Goal: Transaction & Acquisition: Purchase product/service

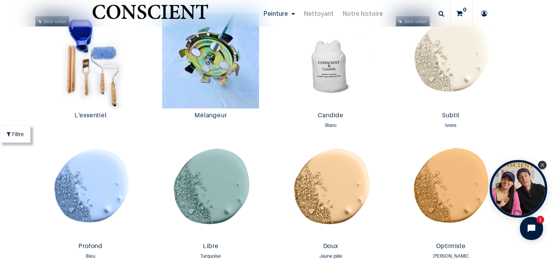
scroll to position [371, 0]
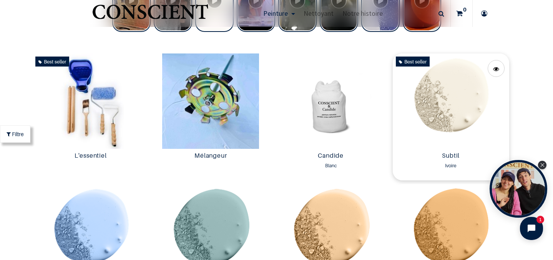
click at [408, 92] on img at bounding box center [451, 100] width 116 height 95
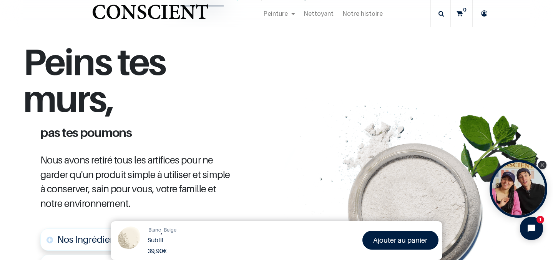
scroll to position [240, 0]
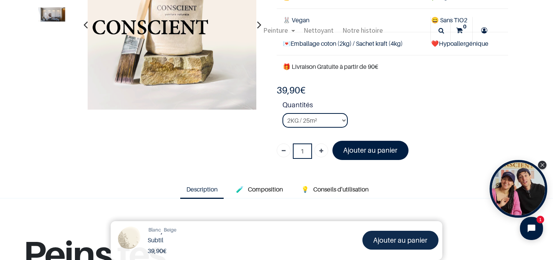
scroll to position [72, 0]
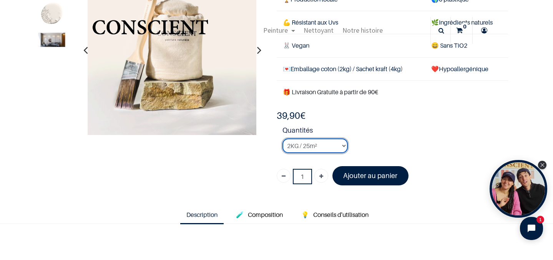
click at [315, 148] on select "2KG / 25m² 4KG / 50m² 8KG / 100m² Testeur" at bounding box center [314, 145] width 65 height 15
select select "127"
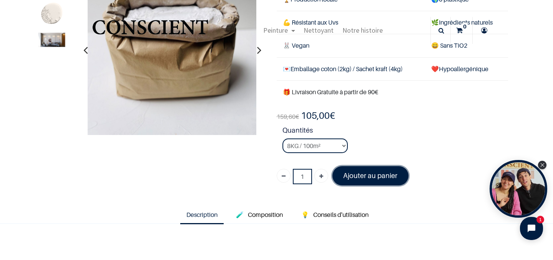
click at [346, 183] on link "Ajouter au panier" at bounding box center [370, 175] width 76 height 19
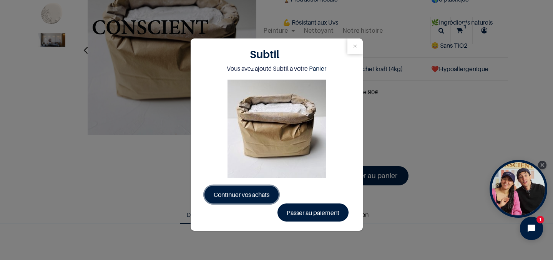
click at [262, 192] on span "Continuer vos achats" at bounding box center [242, 195] width 56 height 8
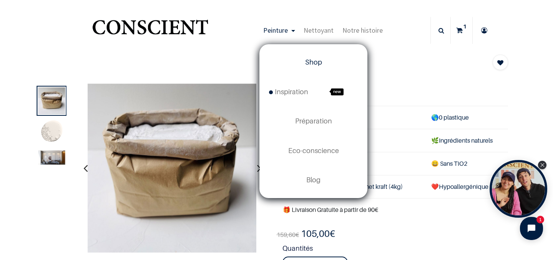
click at [312, 64] on span "Shop" at bounding box center [313, 62] width 17 height 8
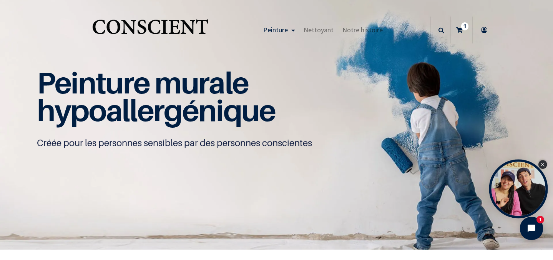
click at [543, 165] on icon "Close Tolstoy widget" at bounding box center [542, 165] width 4 height 4
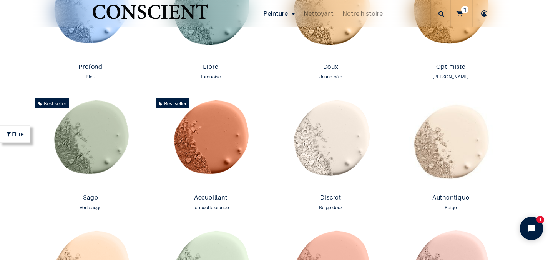
scroll to position [585, 0]
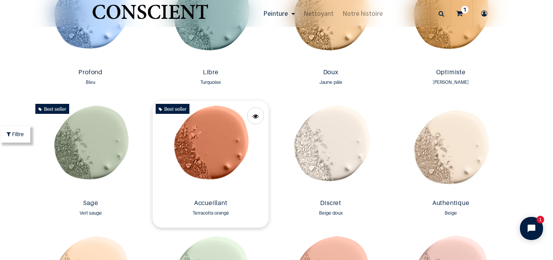
click at [208, 135] on img at bounding box center [211, 148] width 116 height 95
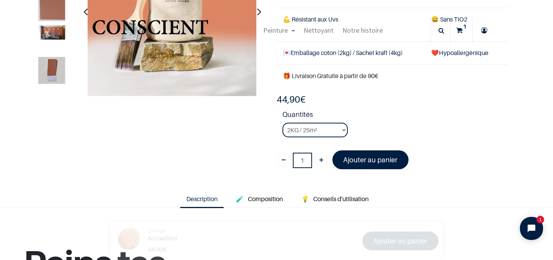
scroll to position [111, 0]
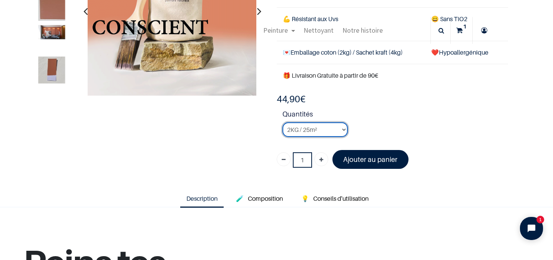
click at [342, 131] on select "2KG / 25m² 4KG / 50m² 8KG / 100m² Testeur" at bounding box center [314, 129] width 65 height 15
select select "96"
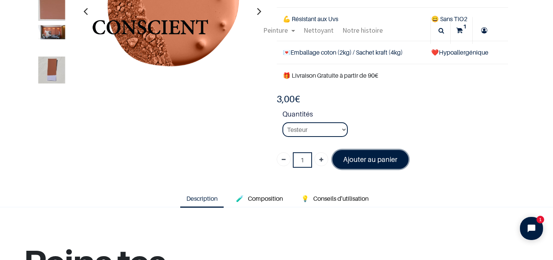
click at [364, 158] on font "Ajouter au panier" at bounding box center [370, 159] width 54 height 8
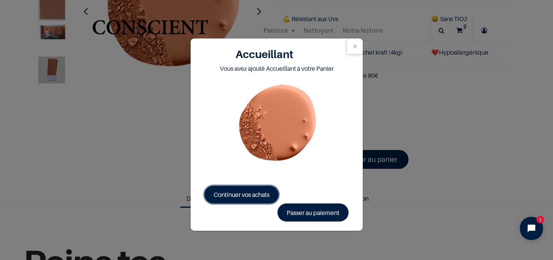
click at [237, 196] on span "Continuer vos achats" at bounding box center [242, 195] width 56 height 8
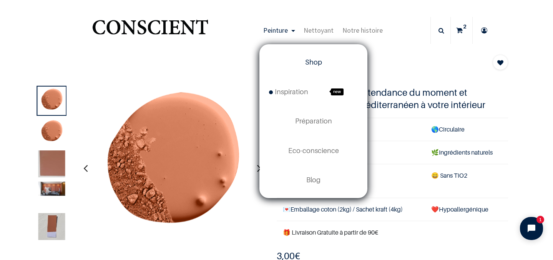
click at [314, 66] on span "Shop" at bounding box center [313, 62] width 17 height 8
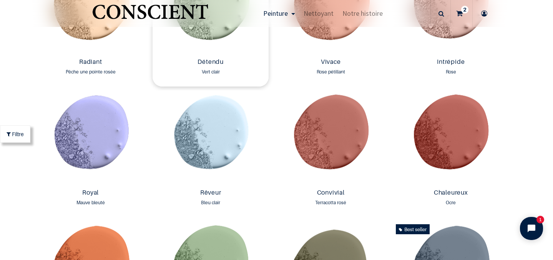
scroll to position [857, 0]
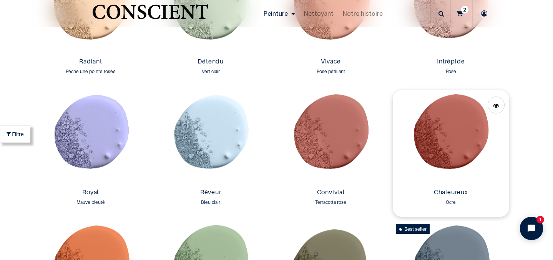
click at [458, 146] on img at bounding box center [451, 137] width 116 height 95
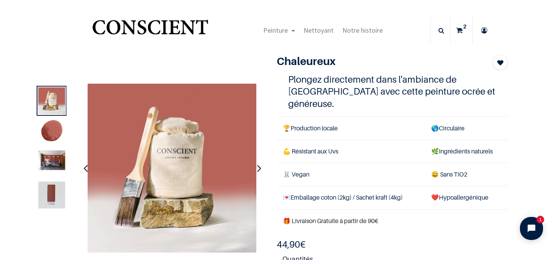
click at [258, 166] on icon "button" at bounding box center [259, 168] width 4 height 21
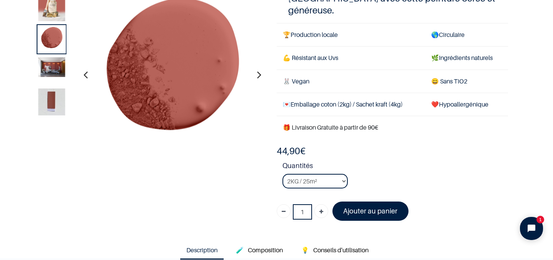
scroll to position [69, 0]
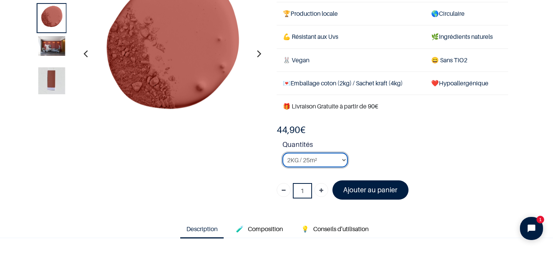
click at [334, 153] on select "2KG / 25m² 4KG / 50m² 8KG / 100m² Testeur" at bounding box center [314, 160] width 65 height 15
select select "88"
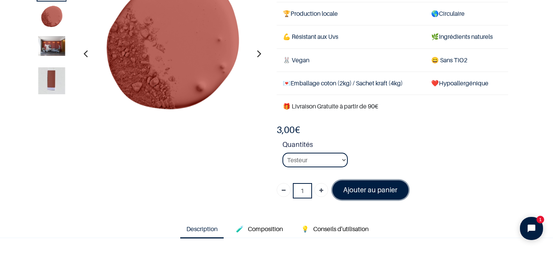
click at [375, 186] on font "Ajouter au panier" at bounding box center [370, 190] width 54 height 8
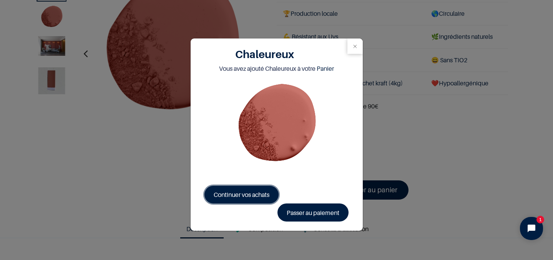
click at [245, 191] on span "Continuer vos achats" at bounding box center [242, 195] width 56 height 8
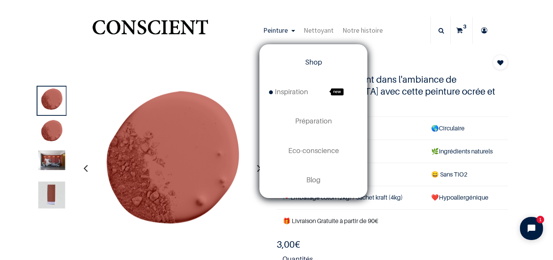
click at [314, 61] on span "Shop" at bounding box center [313, 62] width 17 height 8
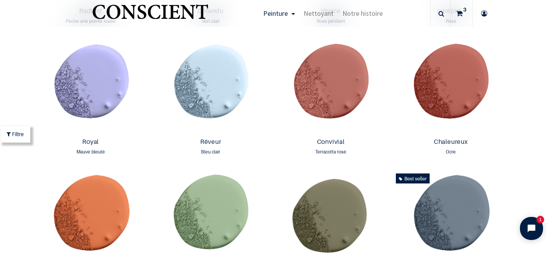
scroll to position [896, 0]
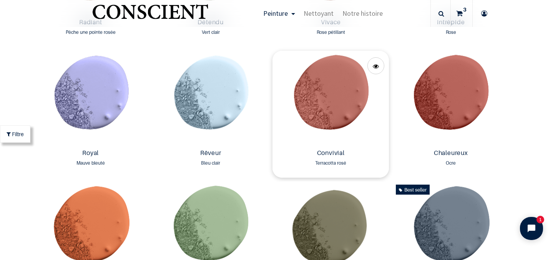
click at [339, 100] on img at bounding box center [330, 98] width 116 height 95
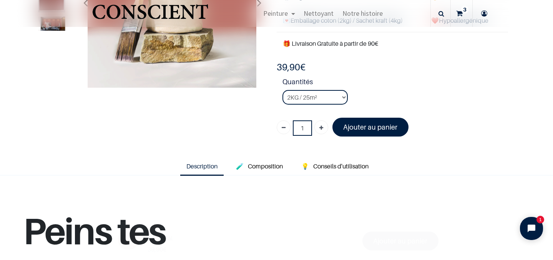
scroll to position [128, 0]
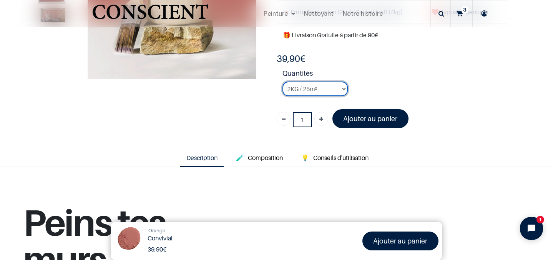
click at [332, 90] on select "2KG / 25m² 4KG / 50m² 8KG / 100m² Testeur" at bounding box center [314, 88] width 65 height 15
select select "92"
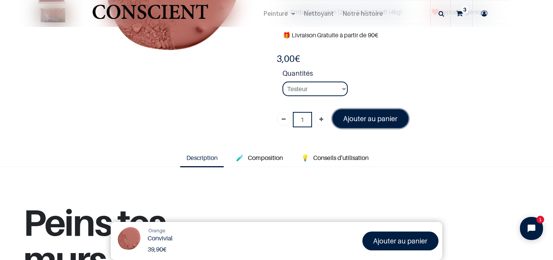
click at [367, 122] on font "Ajouter au panier" at bounding box center [370, 119] width 54 height 8
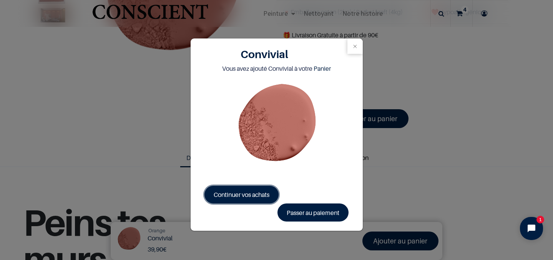
click at [247, 191] on span "Continuer vos achats" at bounding box center [242, 195] width 56 height 8
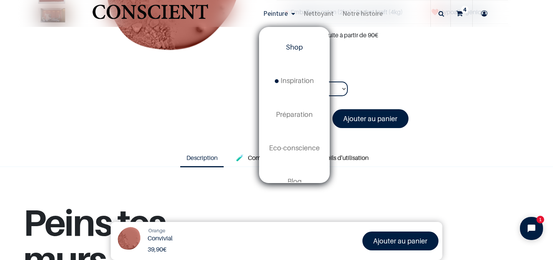
click at [294, 46] on span "Shop" at bounding box center [294, 47] width 17 height 8
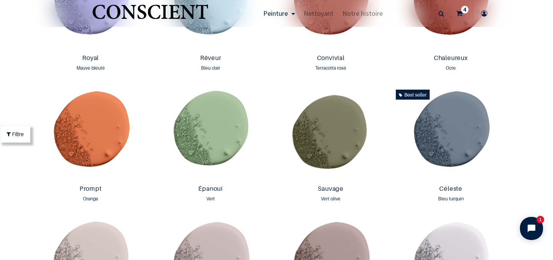
scroll to position [994, 0]
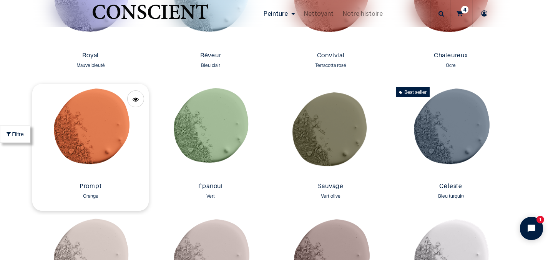
click at [90, 138] on img at bounding box center [90, 131] width 116 height 95
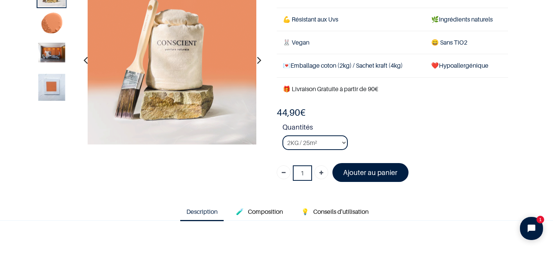
scroll to position [58, 0]
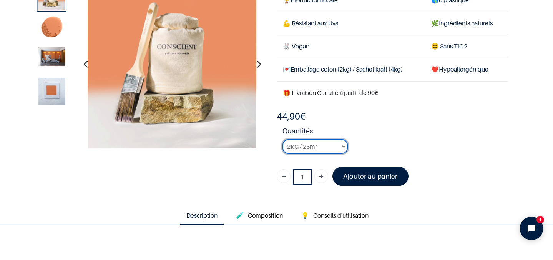
click at [326, 150] on select "2KG / 25m² 4KG / 50m² 8KG / 100m² Testeur" at bounding box center [314, 146] width 65 height 15
select select "57"
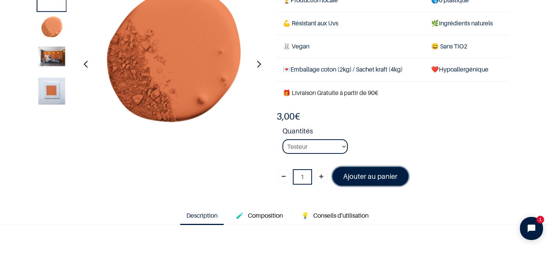
click at [360, 177] on font "Ajouter au panier" at bounding box center [370, 176] width 54 height 8
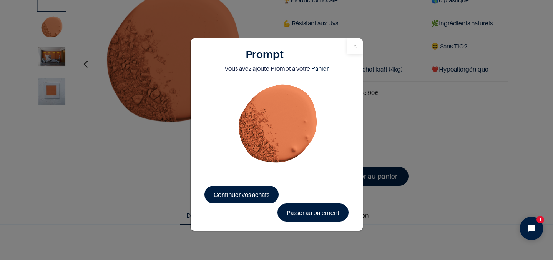
click at [353, 48] on button "Close" at bounding box center [354, 45] width 15 height 15
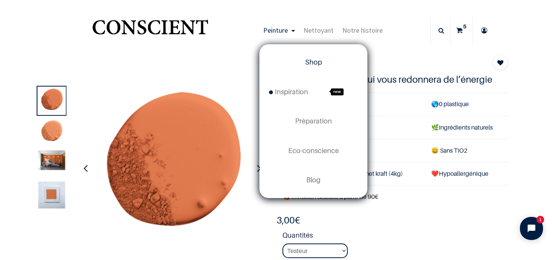
click at [311, 66] on span "Shop" at bounding box center [313, 62] width 17 height 8
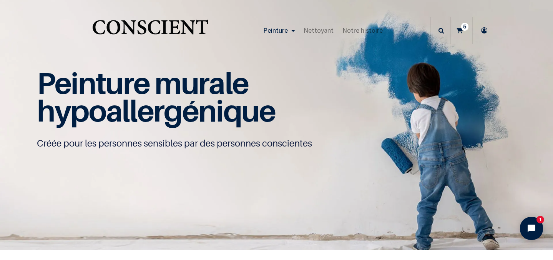
click at [458, 30] on icon at bounding box center [459, 30] width 7 height 27
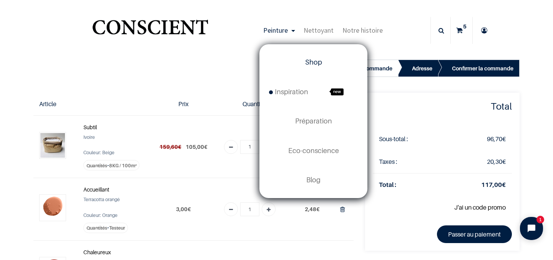
click at [312, 62] on span "Shop" at bounding box center [313, 62] width 17 height 8
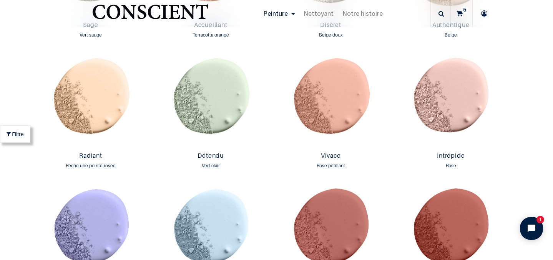
scroll to position [763, 0]
click at [106, 106] on img at bounding box center [90, 100] width 116 height 95
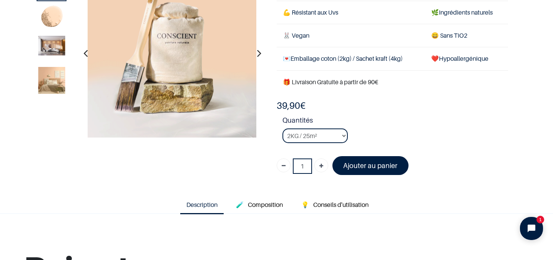
scroll to position [76, 0]
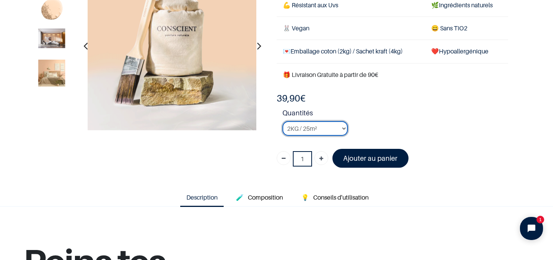
click at [310, 128] on select "2KG / 25m² 4KG / 50m² 8KG / 100m² Testeur" at bounding box center [314, 128] width 65 height 15
select select "58"
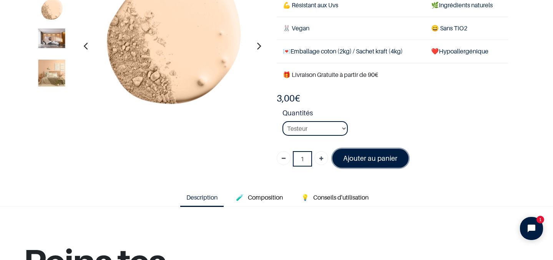
click at [363, 158] on font "Ajouter au panier" at bounding box center [370, 158] width 54 height 8
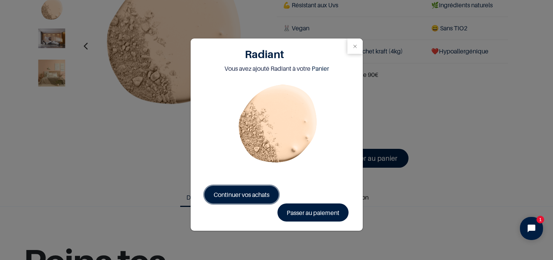
click at [260, 201] on link "Continuer vos achats" at bounding box center [241, 195] width 74 height 18
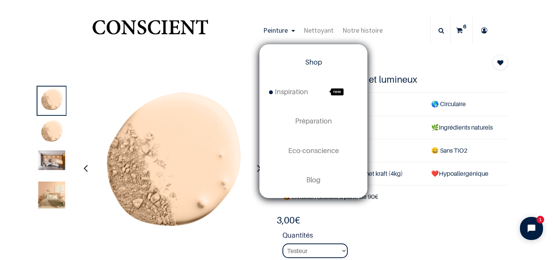
click at [313, 64] on span "Shop" at bounding box center [313, 62] width 17 height 8
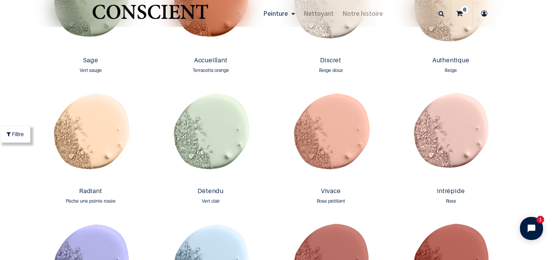
scroll to position [729, 0]
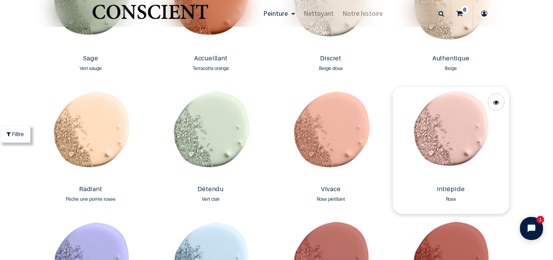
click at [451, 140] on img at bounding box center [451, 134] width 116 height 95
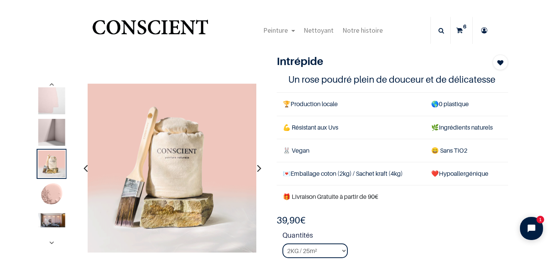
click at [260, 166] on icon "button" at bounding box center [259, 168] width 4 height 21
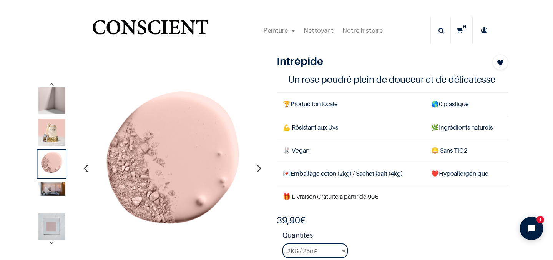
click at [260, 166] on icon "button" at bounding box center [259, 168] width 4 height 21
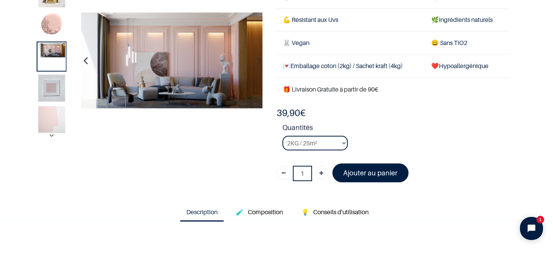
scroll to position [75, 0]
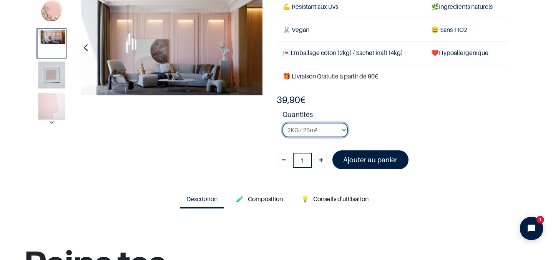
click at [313, 133] on select "2KG / 25m² 4KG / 50m² 8KG / 100m² Testeur" at bounding box center [314, 130] width 65 height 15
select select "53"
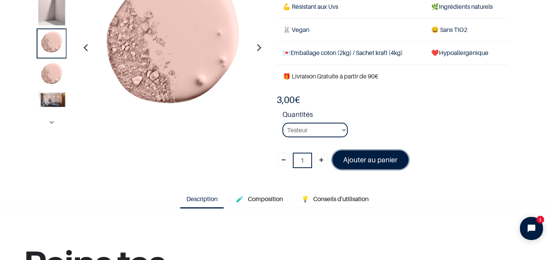
click at [364, 163] on link "Ajouter au panier" at bounding box center [370, 159] width 76 height 19
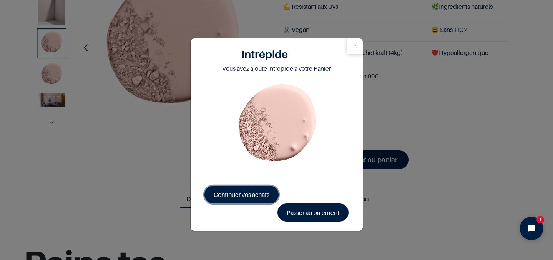
click at [250, 197] on span "Continuer vos achats" at bounding box center [242, 195] width 56 height 8
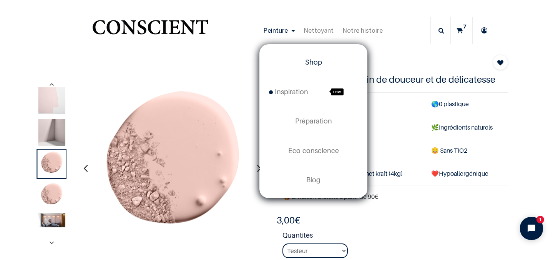
click at [309, 63] on span "Shop" at bounding box center [313, 62] width 17 height 8
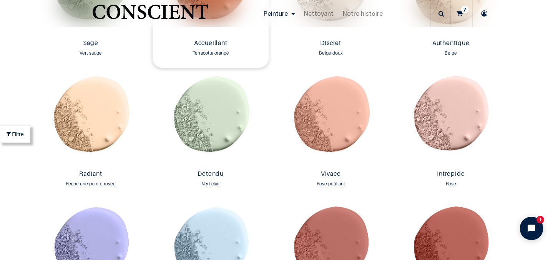
scroll to position [730, 0]
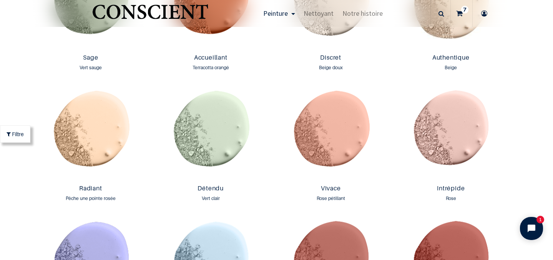
click at [459, 14] on icon at bounding box center [459, 13] width 7 height 27
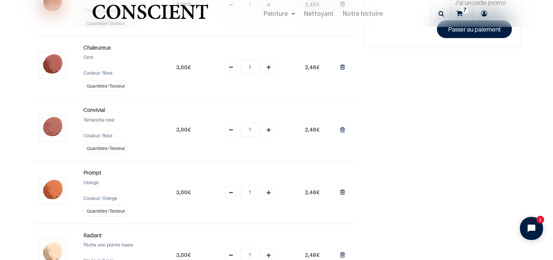
scroll to position [161, 0]
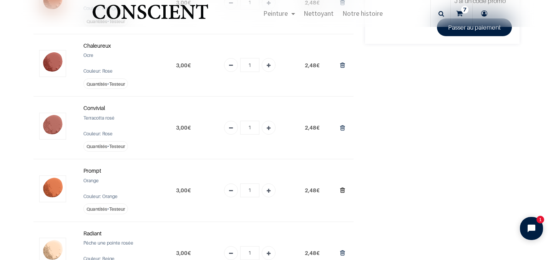
click at [342, 192] on icon "Supprimer du panier" at bounding box center [342, 190] width 5 height 10
type input "0"
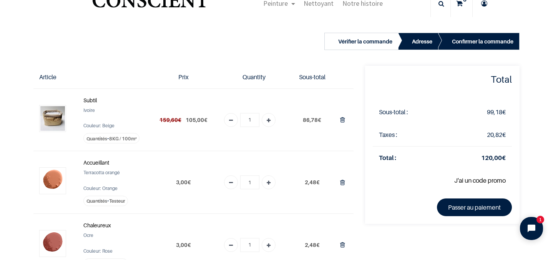
scroll to position [0, 0]
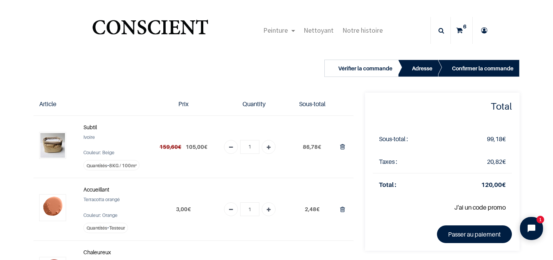
click at [52, 148] on img at bounding box center [52, 145] width 25 height 25
click at [91, 128] on strong "Subtil" at bounding box center [89, 127] width 13 height 7
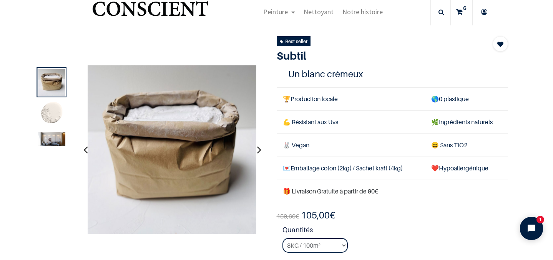
scroll to position [39, 0]
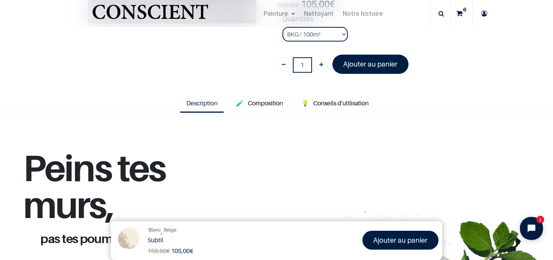
scroll to position [182, 0]
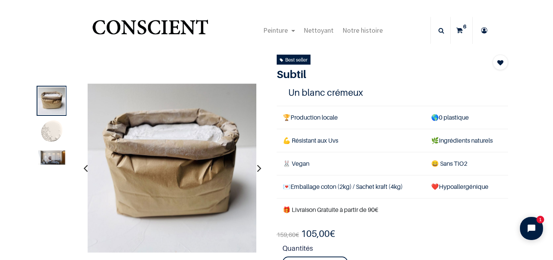
click at [462, 28] on sup "6" at bounding box center [464, 27] width 7 height 8
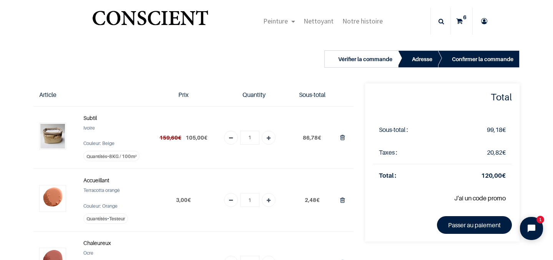
scroll to position [8, 0]
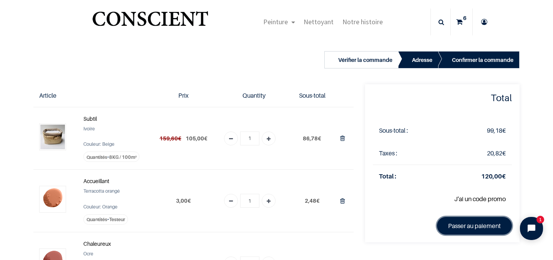
click at [465, 224] on link "Passer au paiement" at bounding box center [474, 226] width 75 height 18
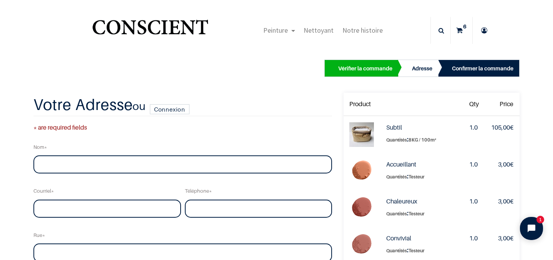
click at [485, 30] on icon at bounding box center [484, 30] width 12 height 27
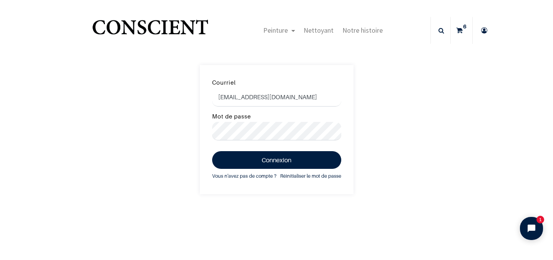
type input "[EMAIL_ADDRESS][DOMAIN_NAME]"
click at [212, 151] on button "Connexion" at bounding box center [276, 160] width 129 height 18
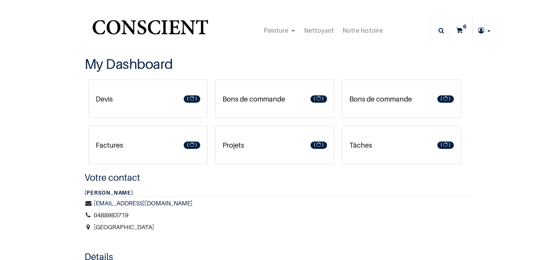
type input "[EMAIL_ADDRESS][DOMAIN_NAME]"
click at [461, 30] on icon at bounding box center [459, 30] width 7 height 27
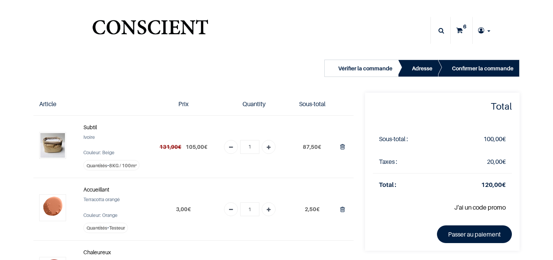
type input "sofiboc@hotmail.fr"
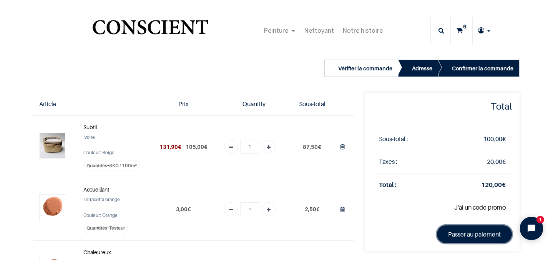
click at [462, 231] on link "Passer au paiement" at bounding box center [474, 234] width 75 height 18
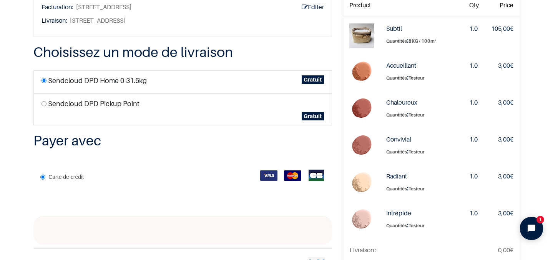
scroll to position [56, 0]
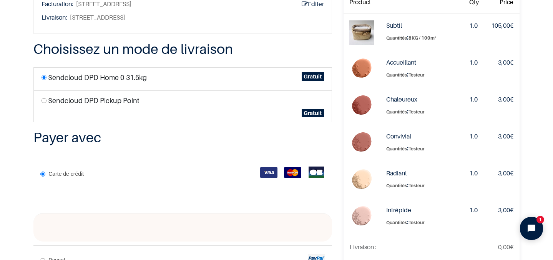
click at [45, 103] on input "radio" at bounding box center [43, 100] width 5 height 5
radio input "true"
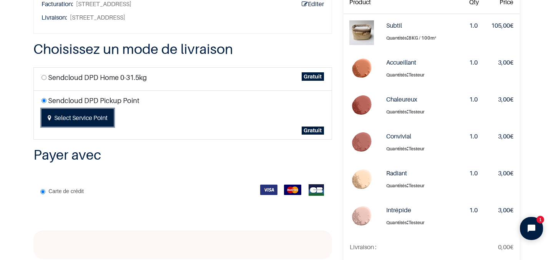
click at [93, 117] on button "Select Service Point" at bounding box center [77, 118] width 72 height 18
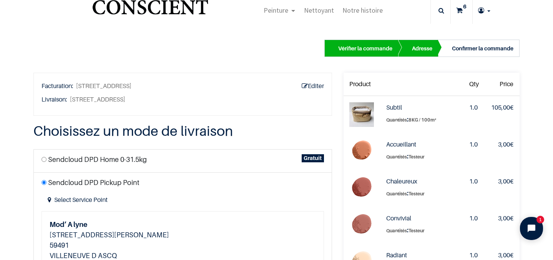
scroll to position [0, 0]
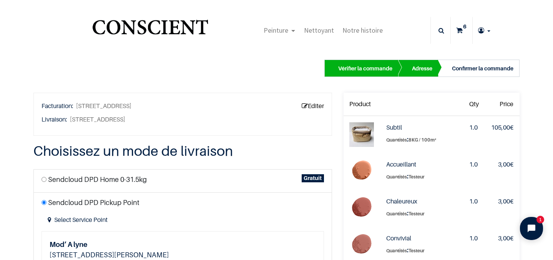
click at [308, 104] on link "Editer" at bounding box center [313, 106] width 22 height 10
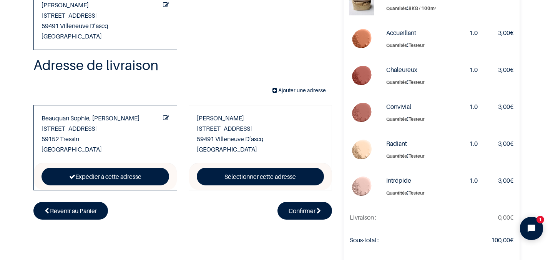
scroll to position [91, 0]
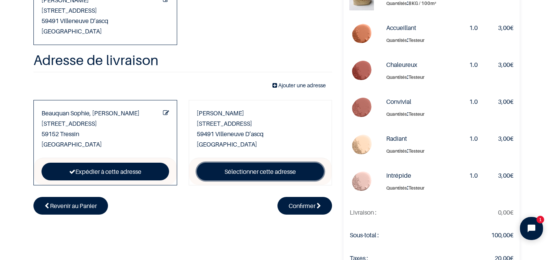
click at [238, 173] on link "Sélectionner cette adresse" at bounding box center [261, 172] width 128 height 18
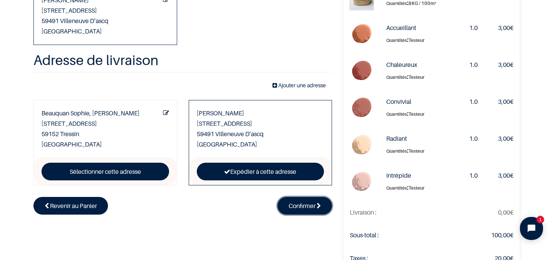
click at [297, 207] on span "Confirmer" at bounding box center [302, 206] width 27 height 8
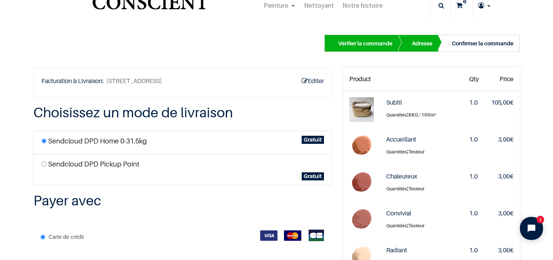
scroll to position [28, 0]
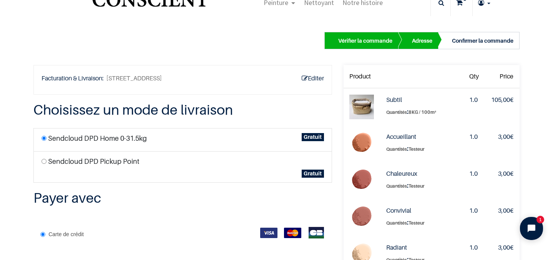
click at [46, 160] on input "radio" at bounding box center [43, 161] width 5 height 5
radio input "true"
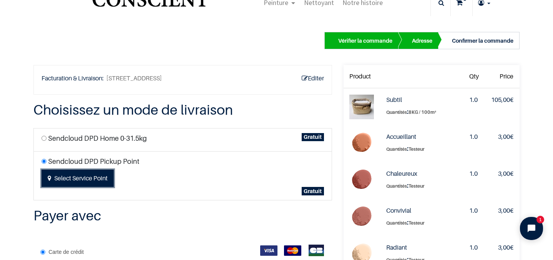
click at [101, 180] on button "Select Service Point" at bounding box center [77, 178] width 72 height 18
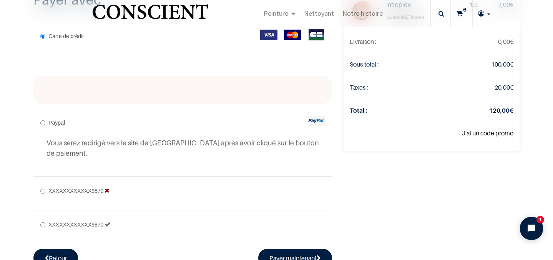
scroll to position [261, 0]
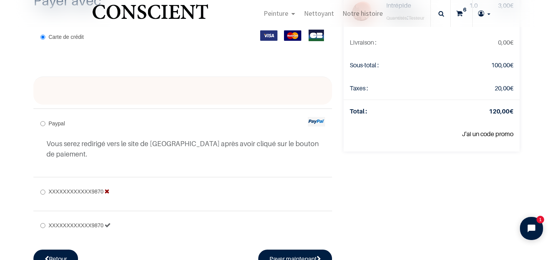
click at [45, 223] on input "XXXXXXXXXXXX9870" at bounding box center [42, 225] width 5 height 5
radio input "true"
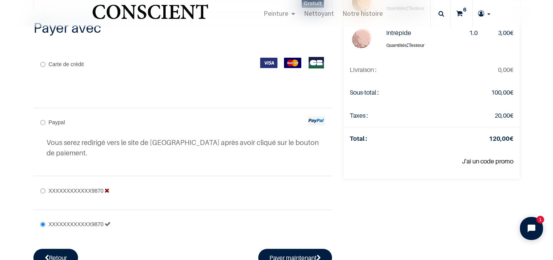
scroll to position [251, 0]
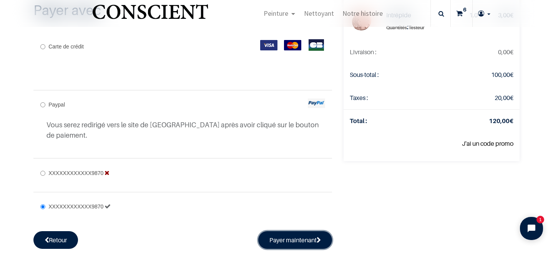
click at [273, 231] on button "Payer maintenant" at bounding box center [295, 240] width 74 height 18
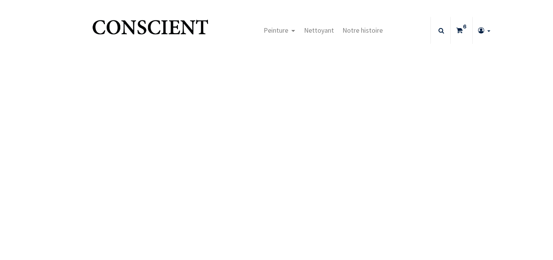
type input "[EMAIL_ADDRESS][DOMAIN_NAME]"
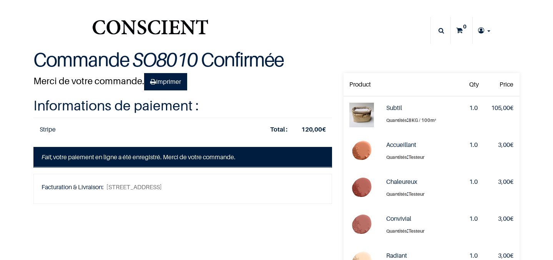
type input "[EMAIL_ADDRESS][DOMAIN_NAME]"
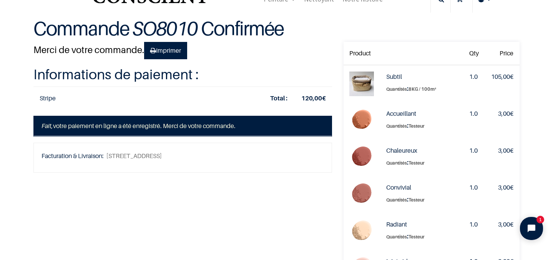
scroll to position [32, 0]
